Goal: Task Accomplishment & Management: Manage account settings

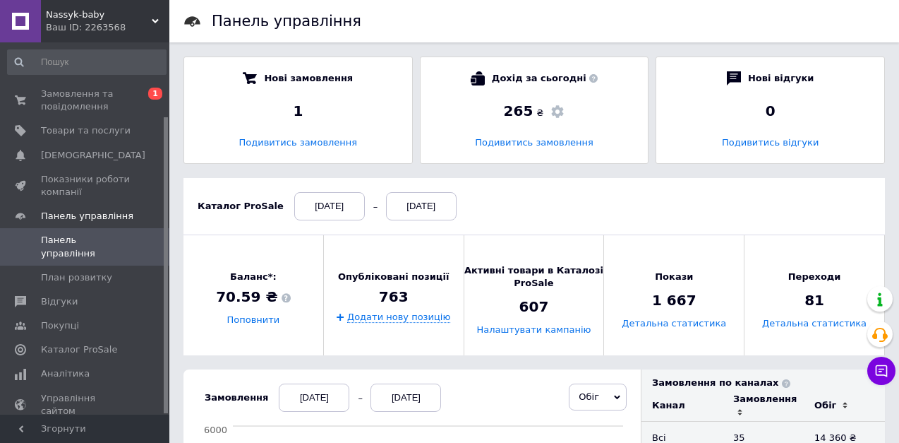
scroll to position [92, 0]
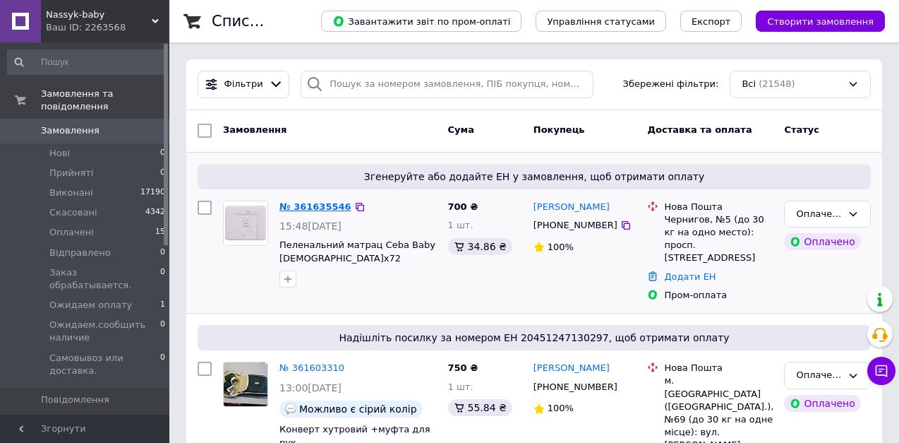
click at [315, 208] on link "№ 361635546" at bounding box center [316, 206] width 72 height 11
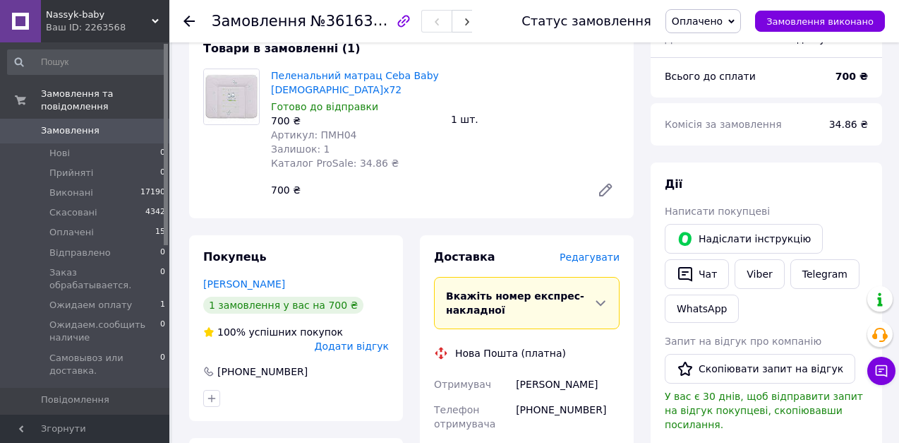
scroll to position [212, 0]
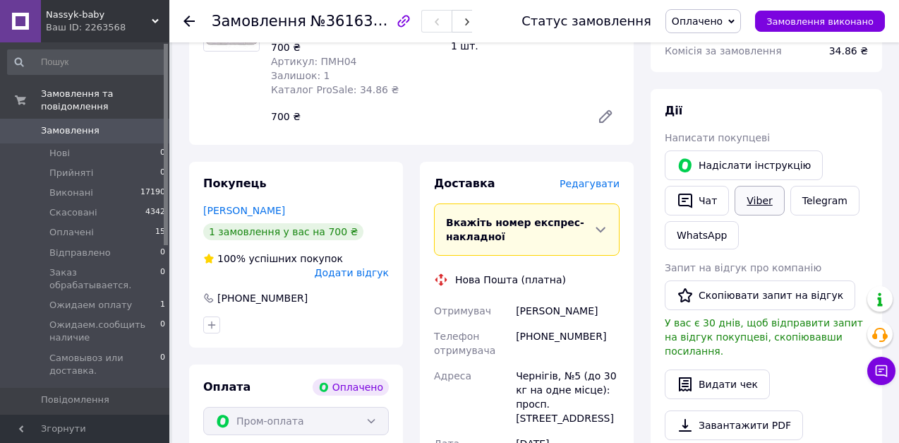
click at [758, 211] on link "Viber" at bounding box center [759, 201] width 49 height 30
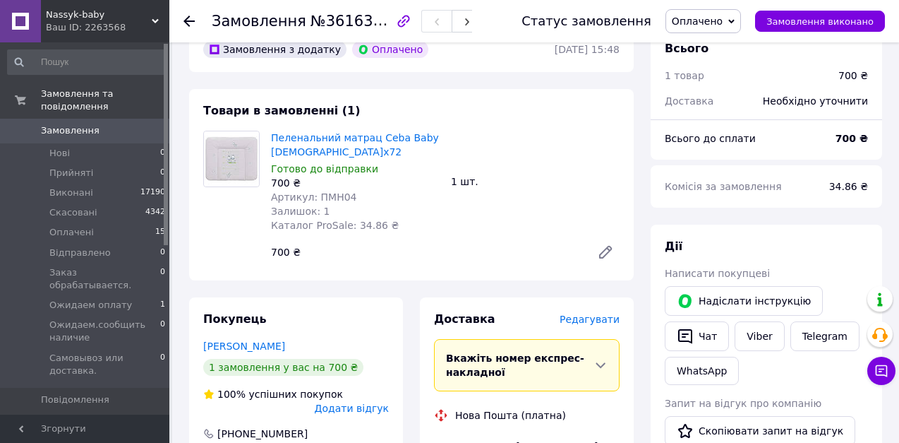
scroll to position [0, 0]
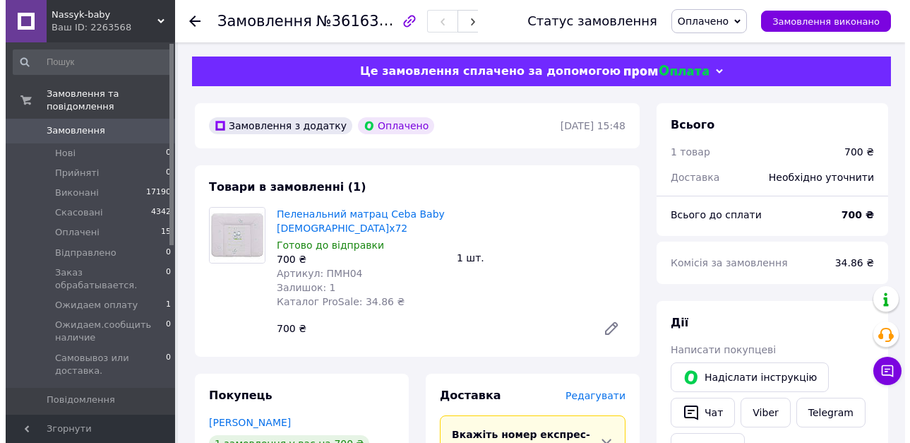
scroll to position [141, 0]
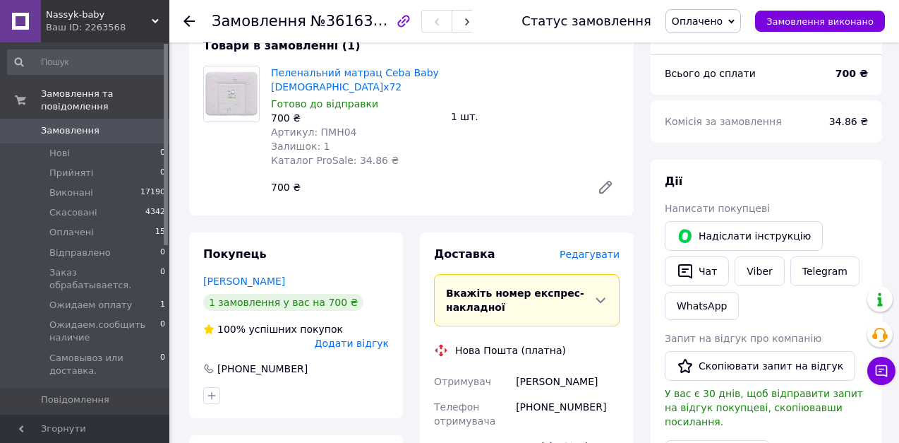
click at [588, 249] on span "Редагувати" at bounding box center [590, 254] width 60 height 11
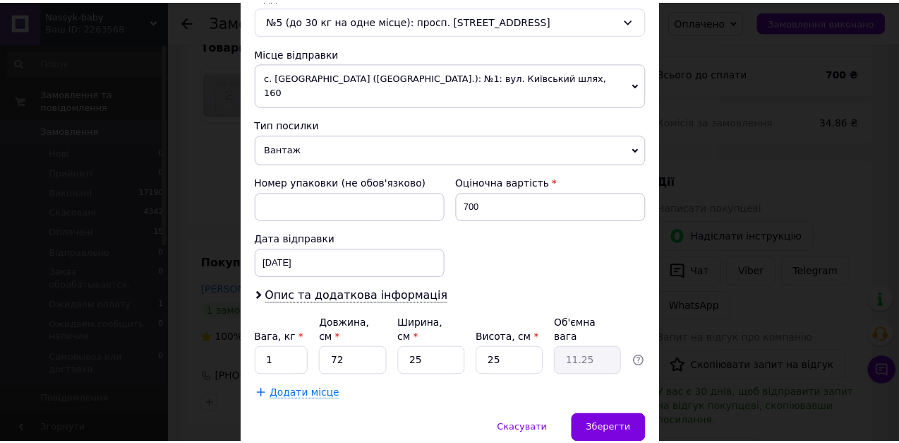
scroll to position [494, 0]
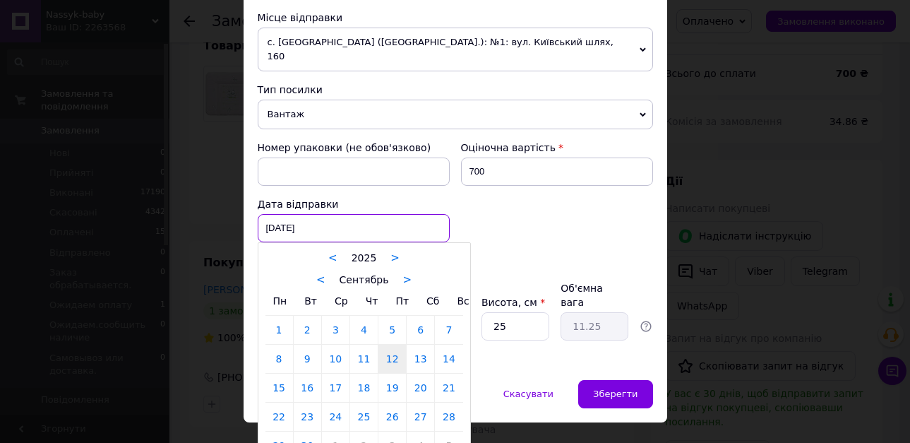
click at [405, 217] on div "12.09.2025 < 2025 > < Сентябрь > Пн Вт Ср Чт Пт Сб Вс 1 2 3 4 5 6 7 8 9 10 11 1…" at bounding box center [354, 228] width 192 height 28
click at [278, 376] on link "15" at bounding box center [279, 387] width 28 height 28
type input "15.09.2025"
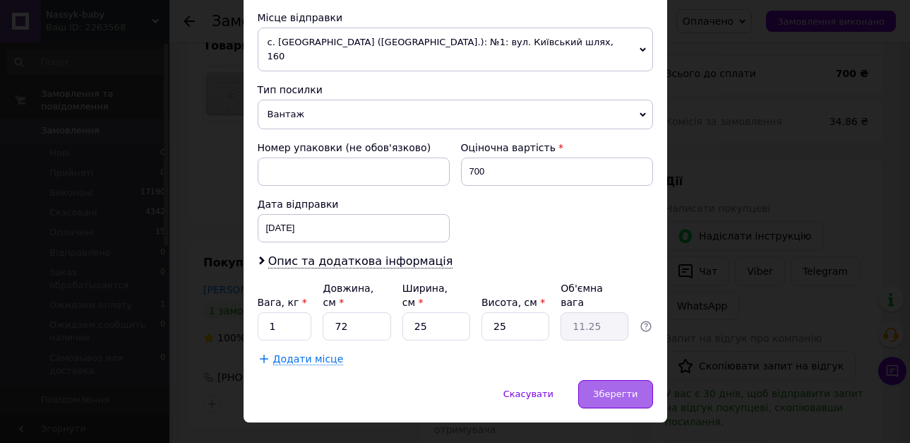
click at [612, 388] on span "Зберегти" at bounding box center [615, 393] width 44 height 11
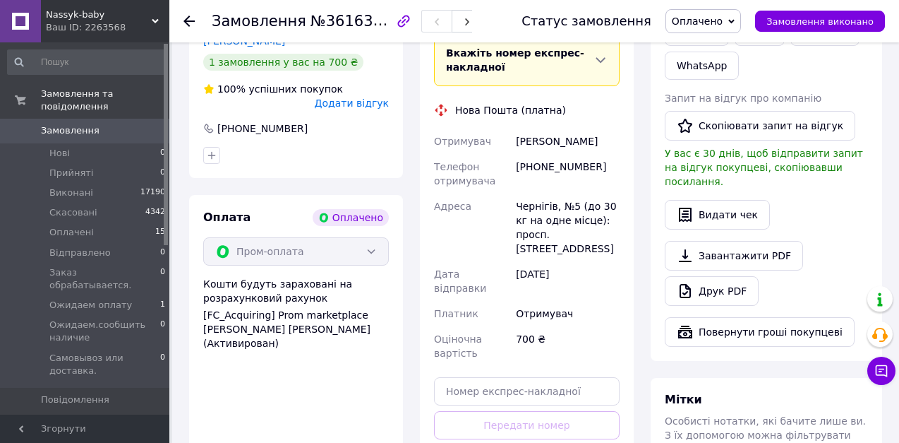
scroll to position [424, 0]
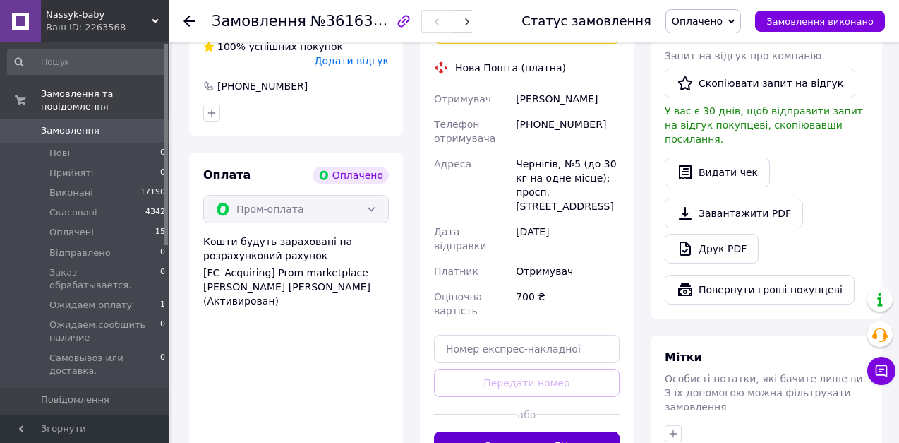
click at [508, 431] on button "Згенерувати ЕН" at bounding box center [527, 445] width 186 height 28
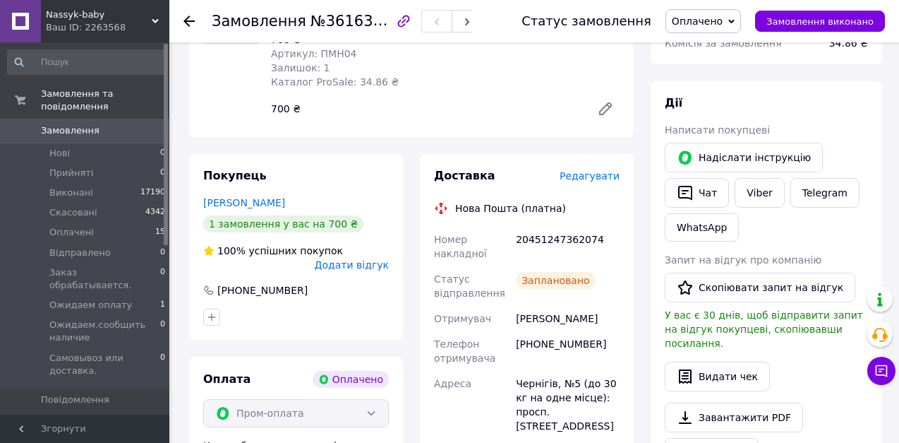
scroll to position [212, 0]
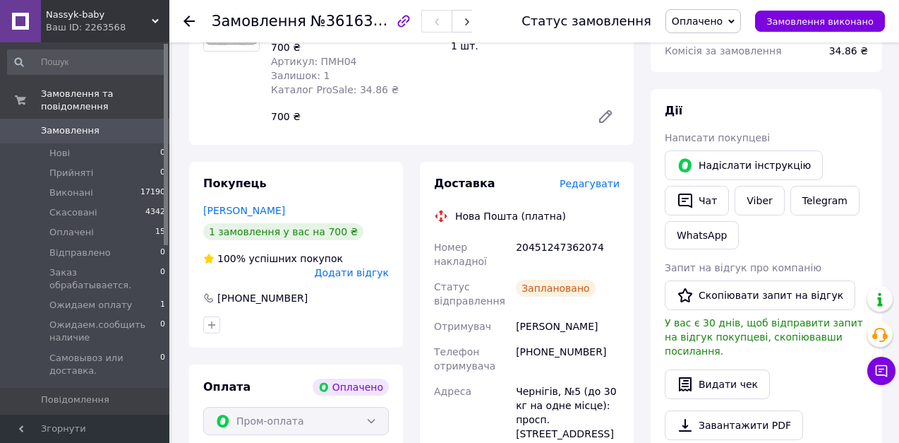
click at [189, 18] on icon at bounding box center [189, 21] width 11 height 11
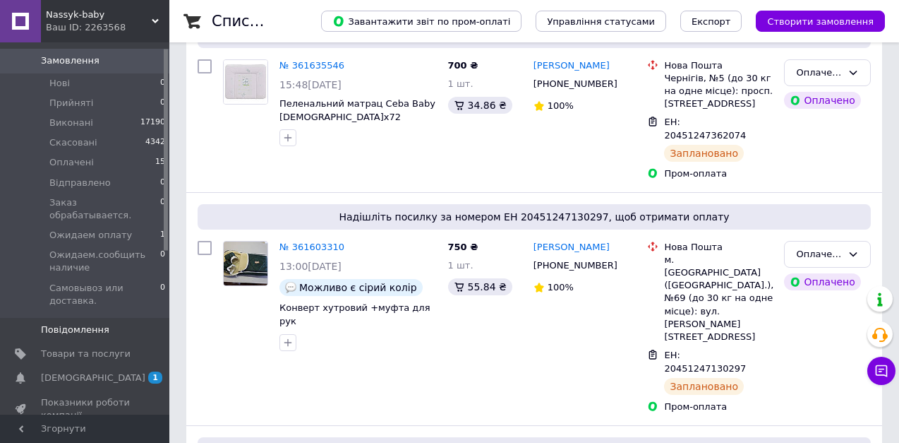
scroll to position [141, 0]
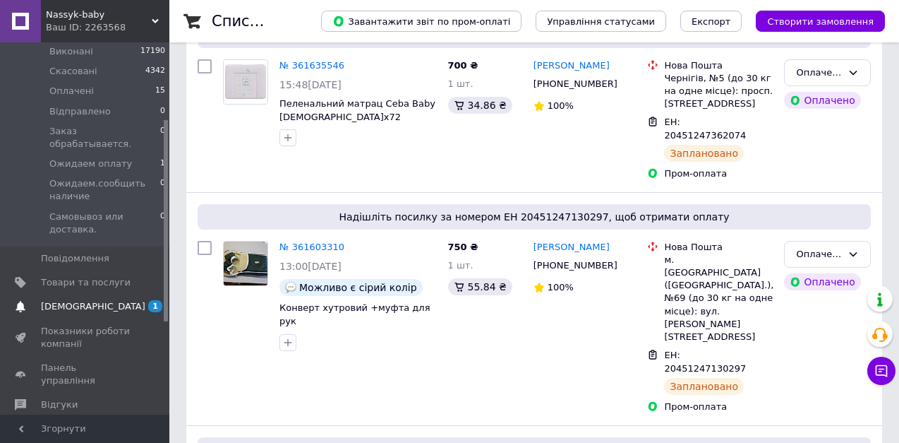
click at [79, 300] on span "[DEMOGRAPHIC_DATA]" at bounding box center [93, 306] width 104 height 13
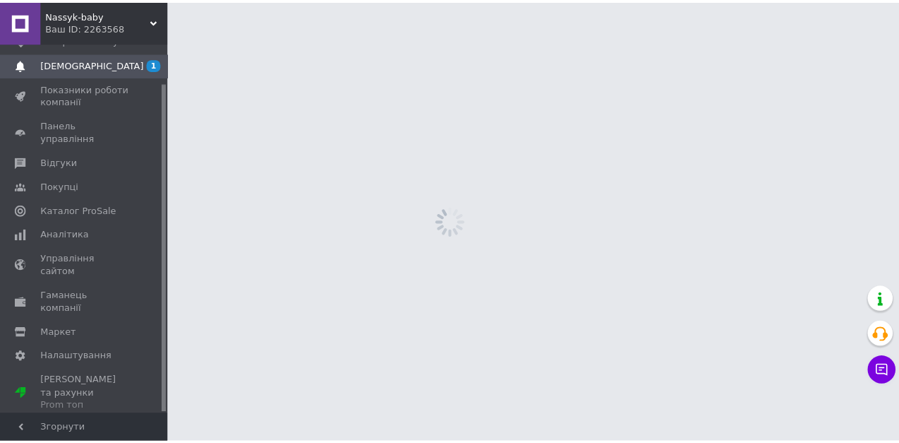
scroll to position [44, 0]
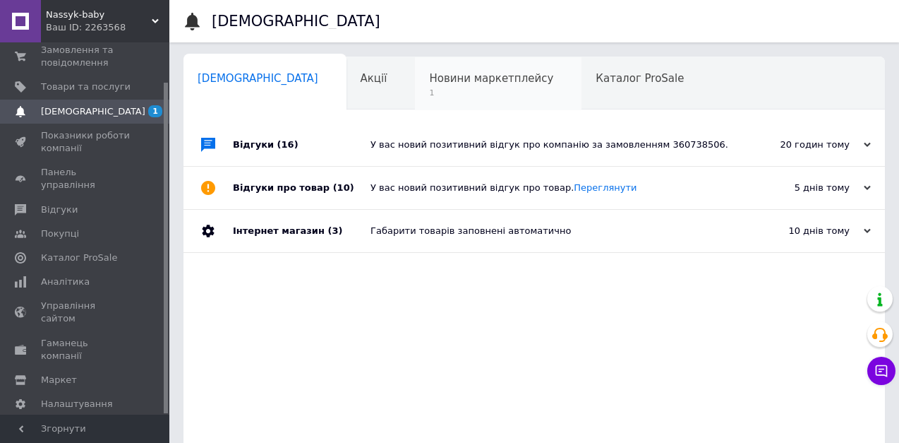
click at [429, 72] on span "Новини маркетплейсу" at bounding box center [491, 78] width 124 height 13
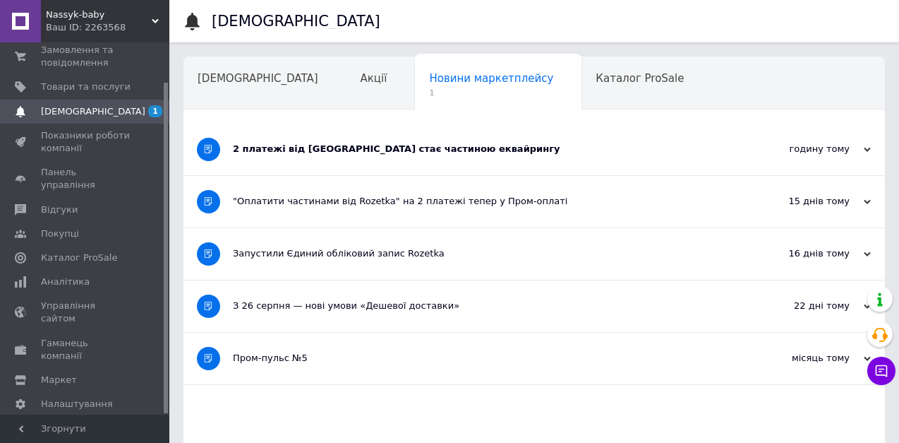
click at [390, 159] on div "2 платежі від Rozetka стає частиною еквайрингу" at bounding box center [481, 150] width 497 height 52
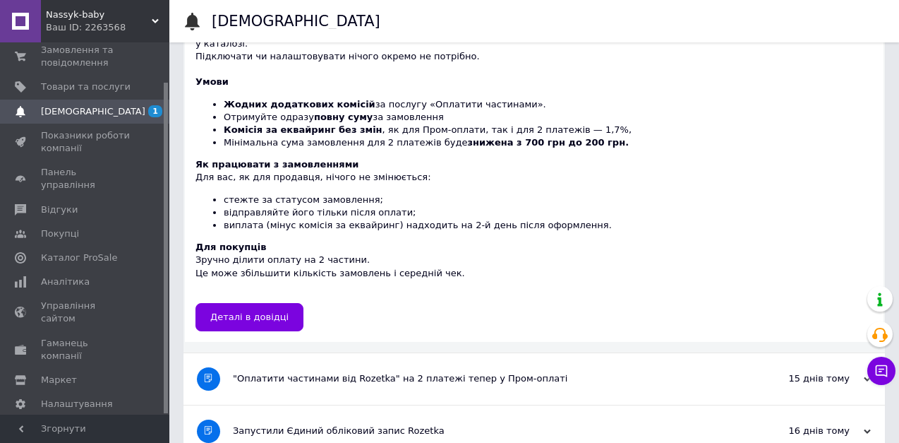
scroll to position [212, 0]
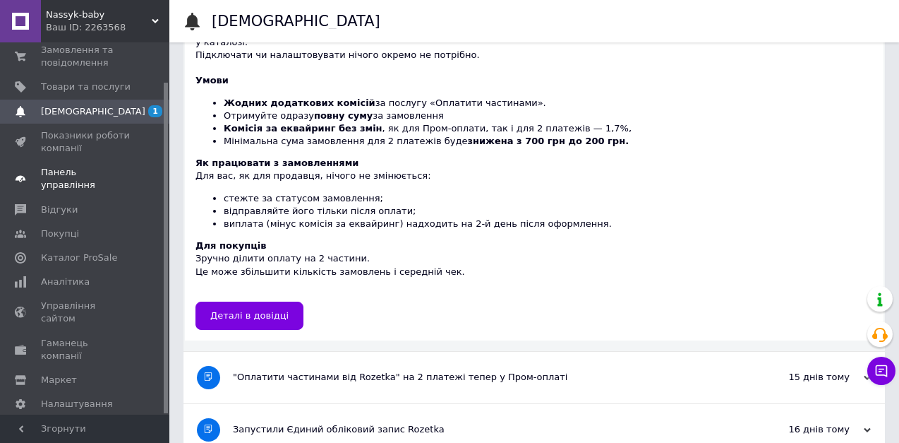
click at [85, 167] on span "Панель управління" at bounding box center [86, 178] width 90 height 25
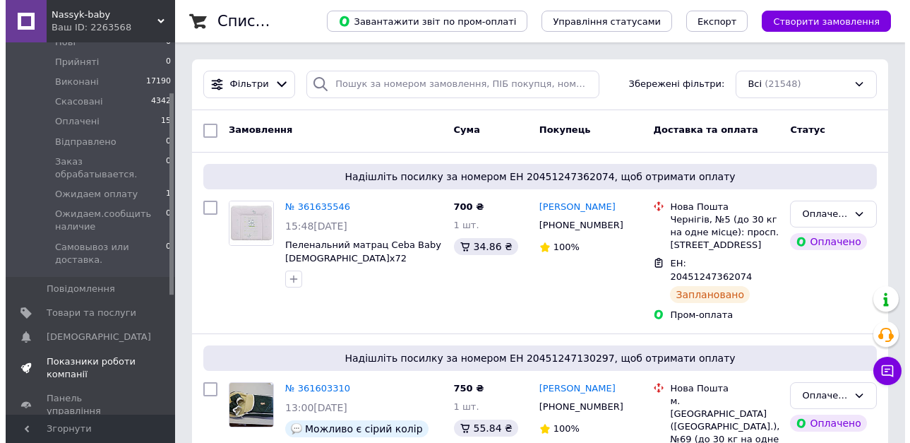
scroll to position [141, 0]
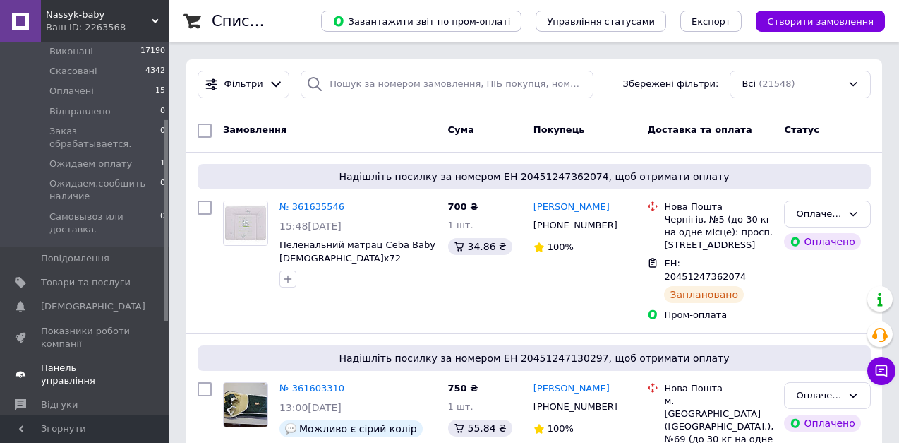
click at [87, 361] on span "Панель управління" at bounding box center [86, 373] width 90 height 25
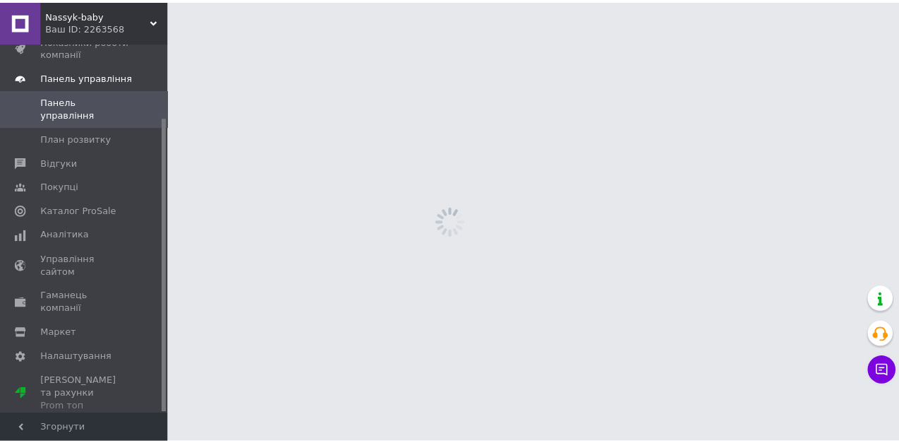
scroll to position [92, 0]
